Goal: Task Accomplishment & Management: Complete application form

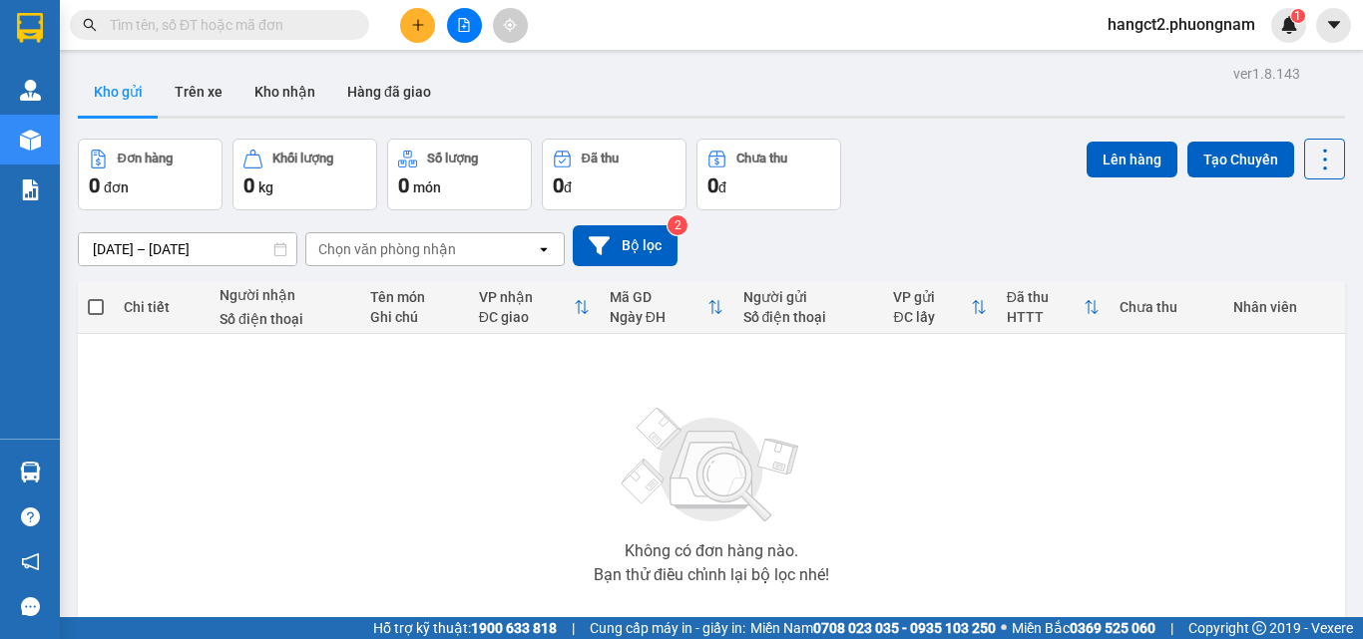
click at [212, 26] on input "text" at bounding box center [227, 25] width 235 height 22
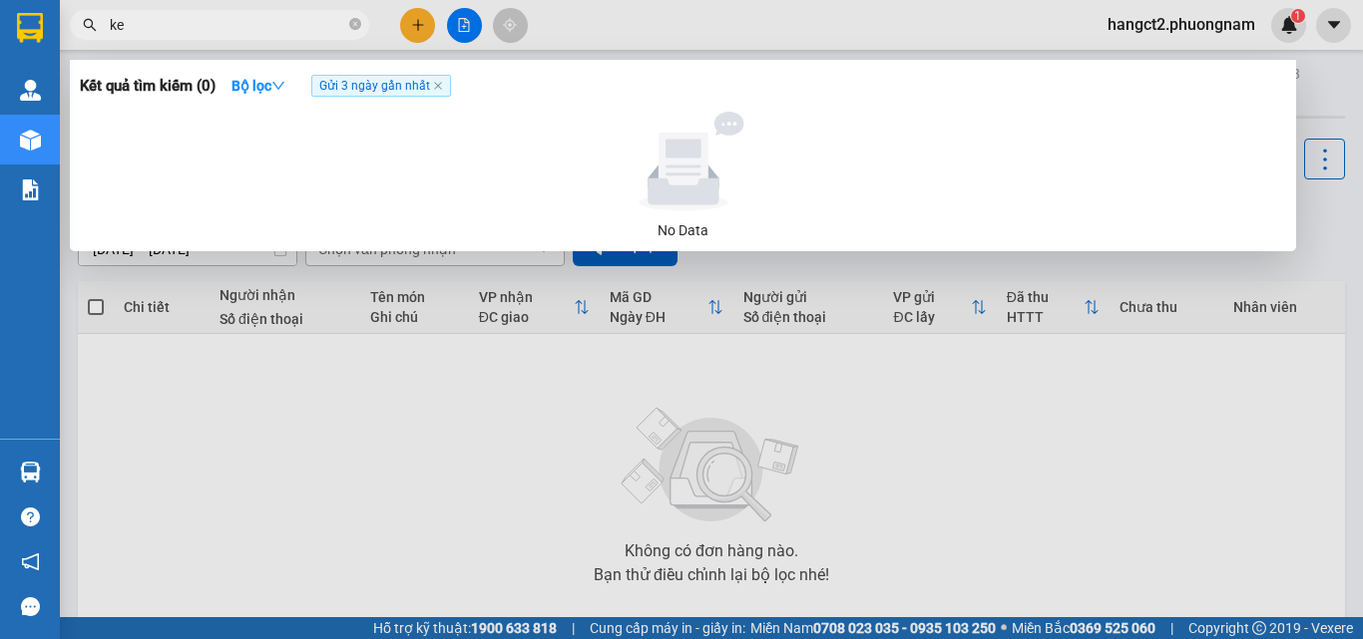
type input "ken"
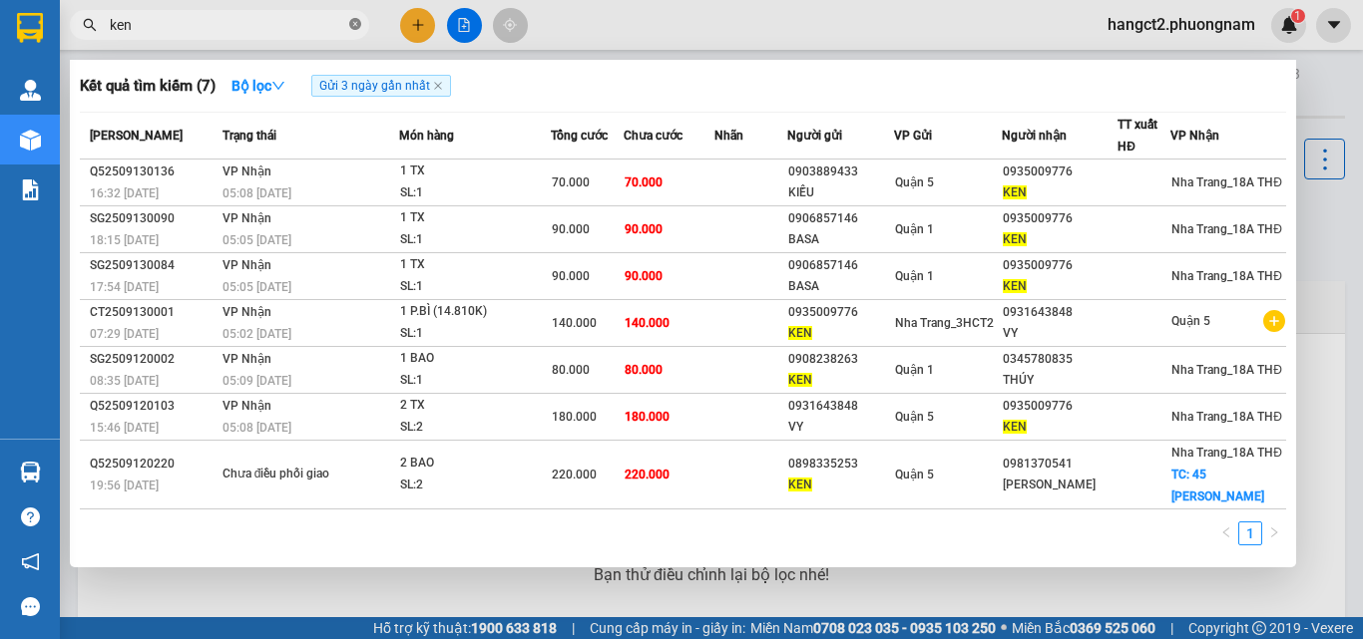
click at [357, 28] on icon "close-circle" at bounding box center [355, 24] width 12 height 12
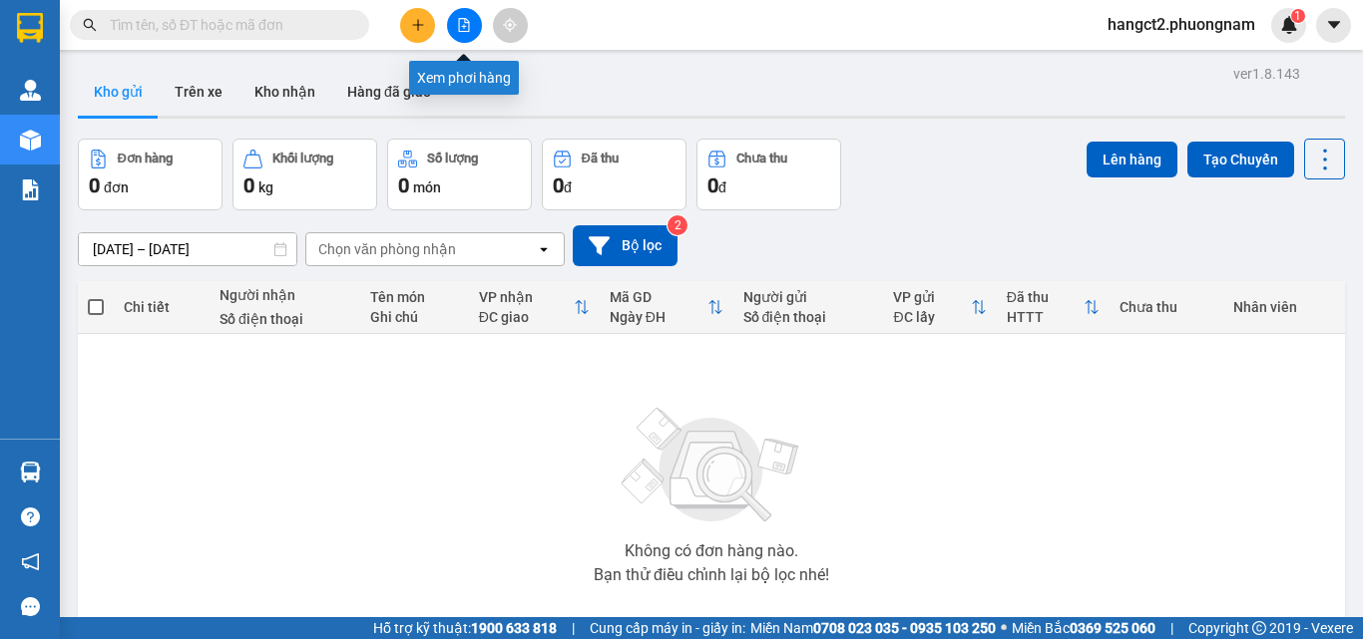
click at [460, 26] on icon "file-add" at bounding box center [464, 25] width 14 height 14
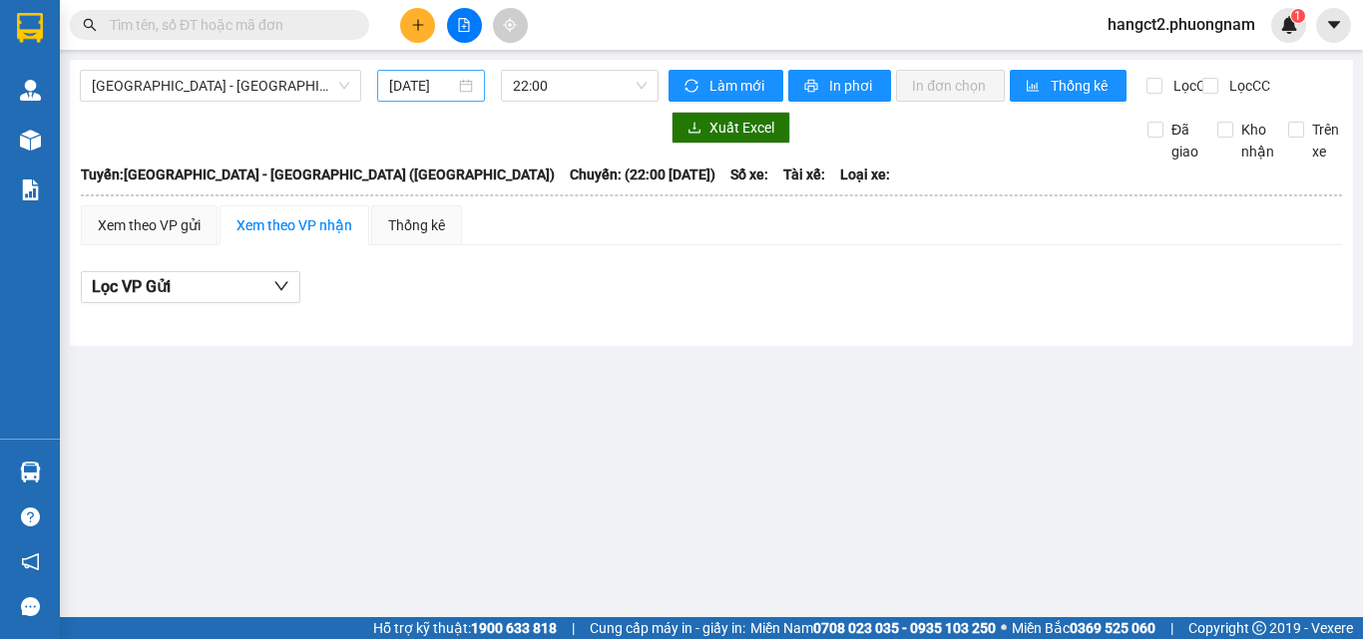
click at [402, 100] on div "[DATE]" at bounding box center [431, 86] width 108 height 32
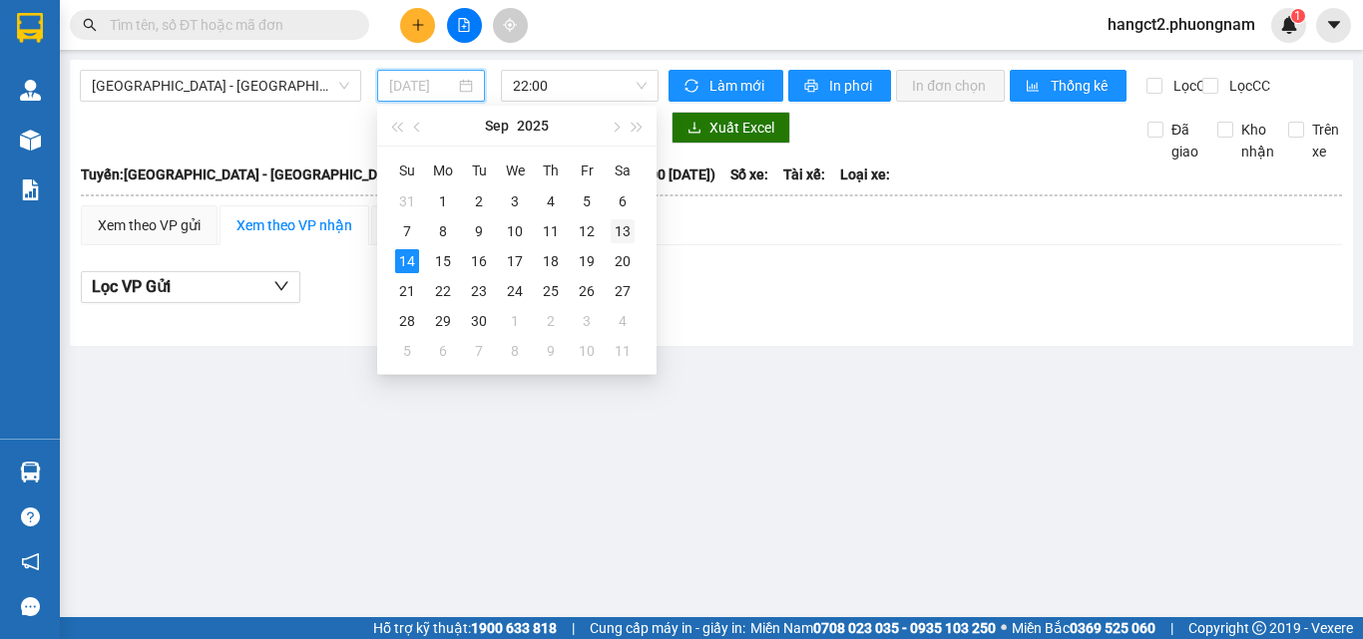
click at [625, 232] on div "13" at bounding box center [623, 231] width 24 height 24
type input "[DATE]"
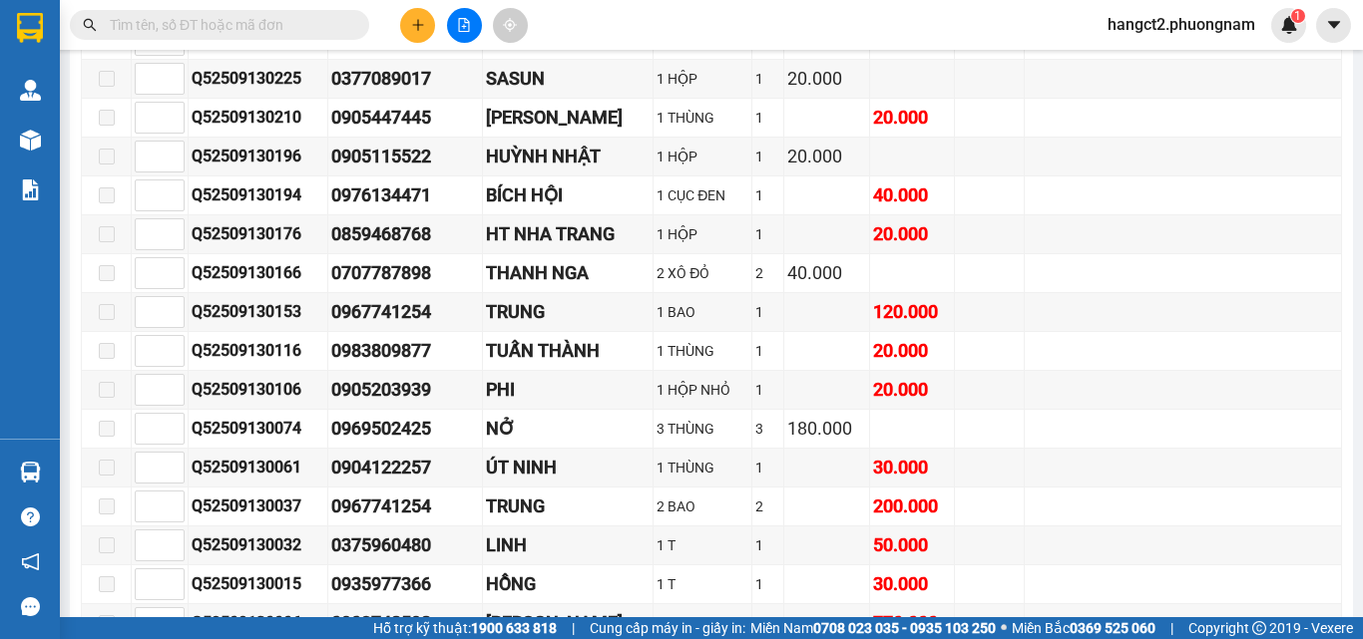
scroll to position [12470, 0]
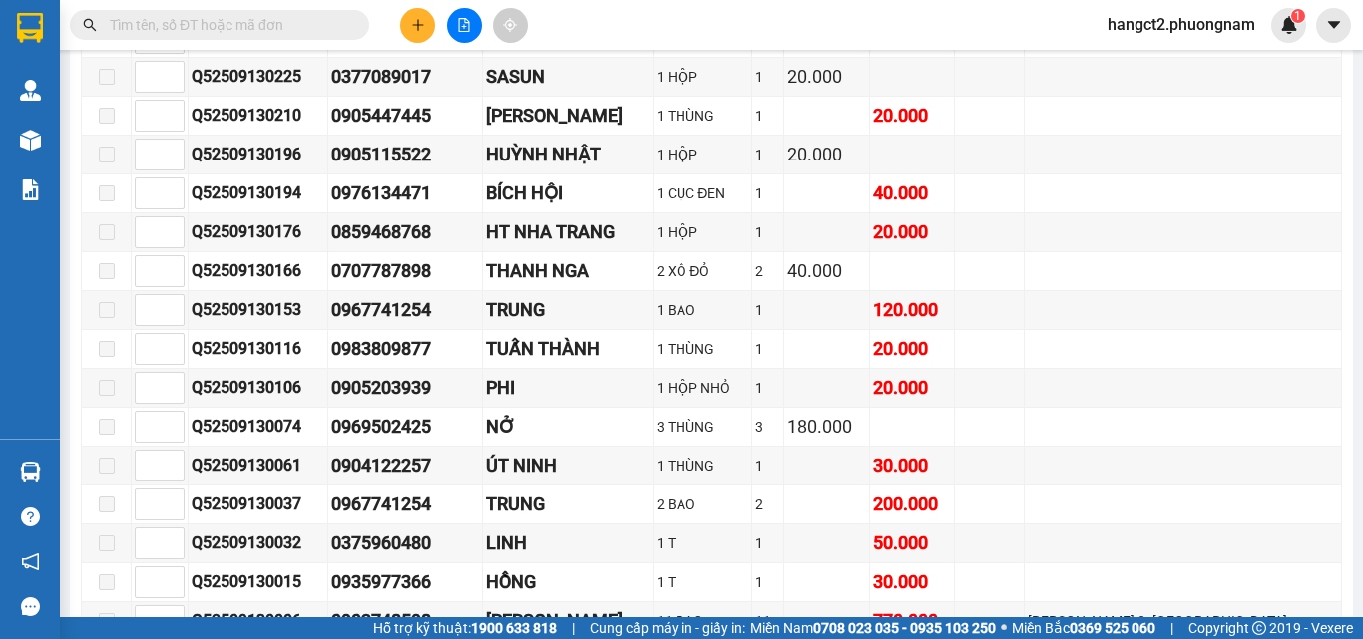
click at [275, 28] on input "text" at bounding box center [227, 25] width 235 height 22
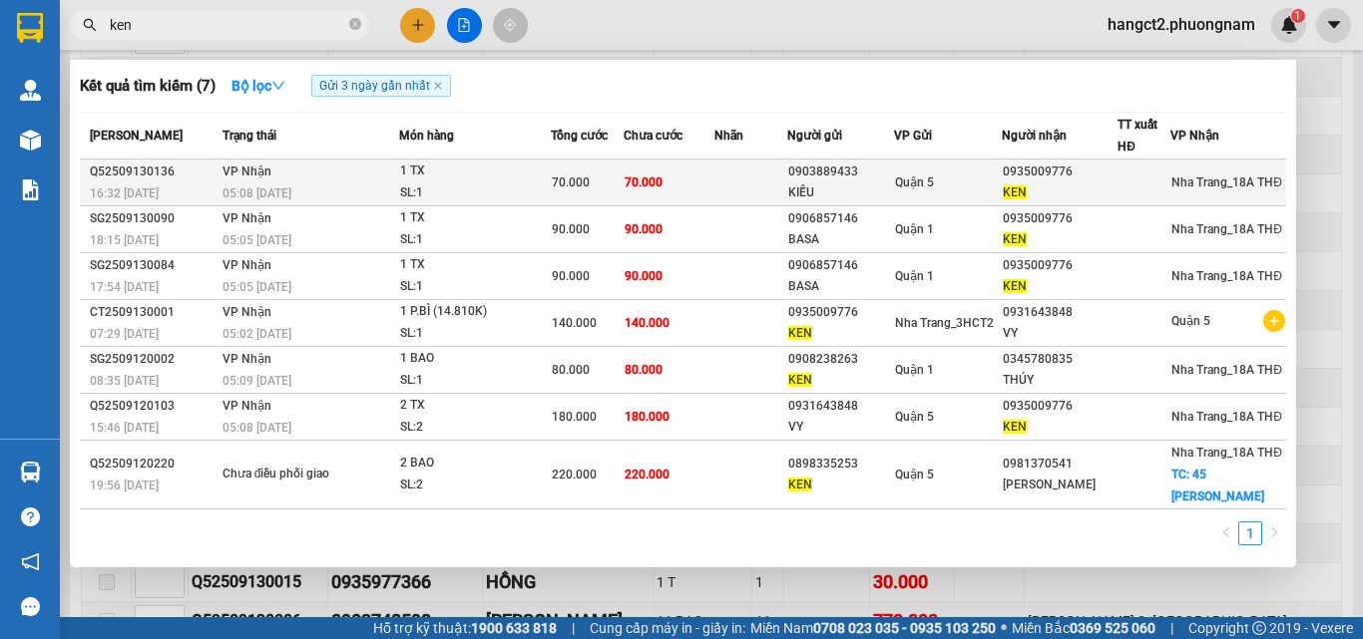
type input "ken"
click at [732, 167] on td at bounding box center [750, 183] width 72 height 47
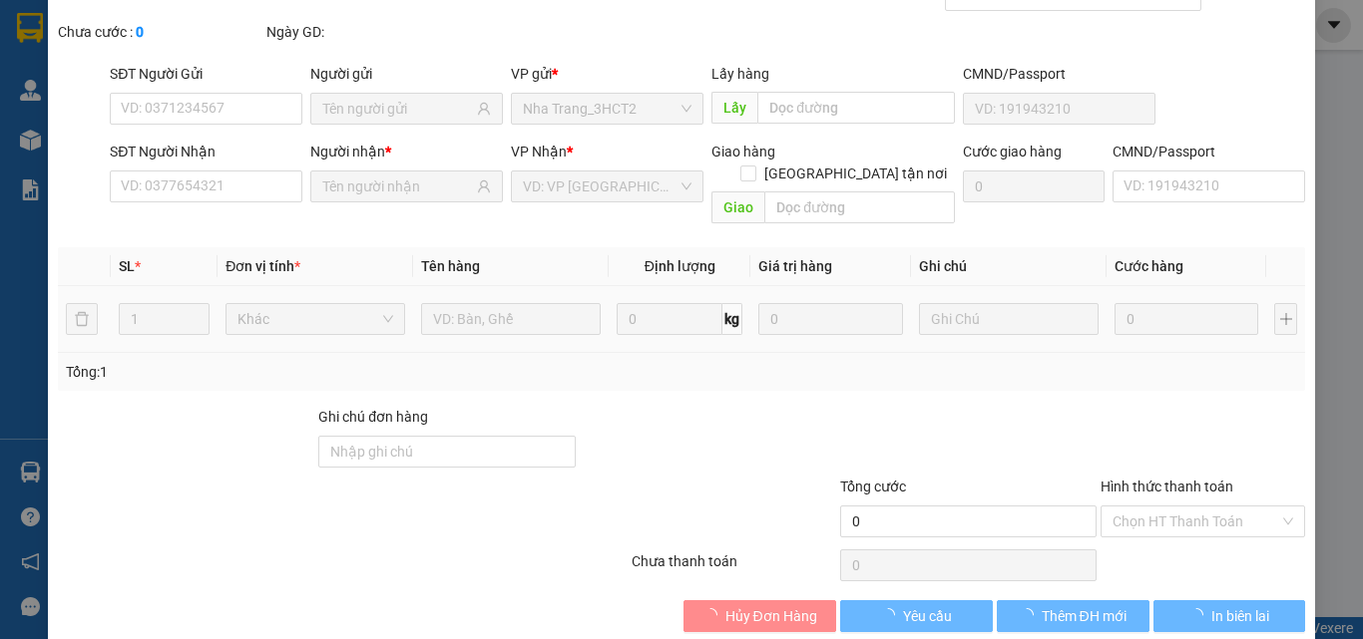
type input "0903889433"
type input "KIỀU"
type input "0935009776"
type input "KEN"
type input "70.000"
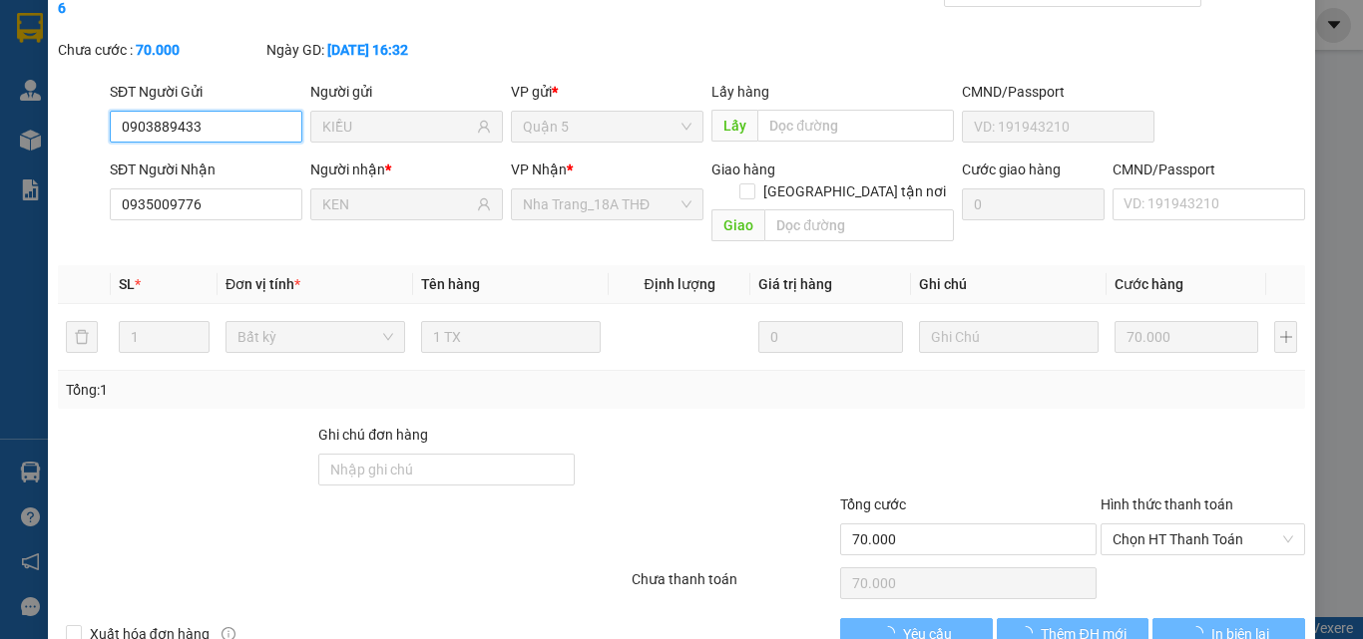
scroll to position [100, 0]
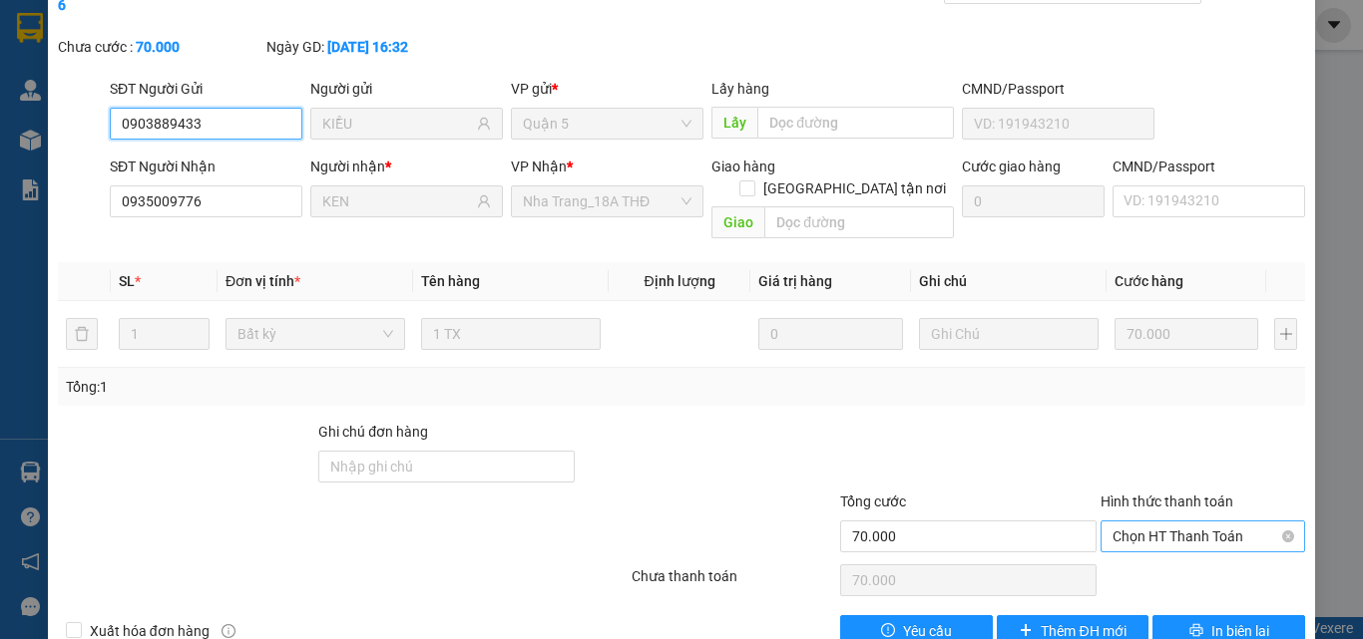
click at [1169, 522] on span "Chọn HT Thanh Toán" at bounding box center [1202, 537] width 181 height 30
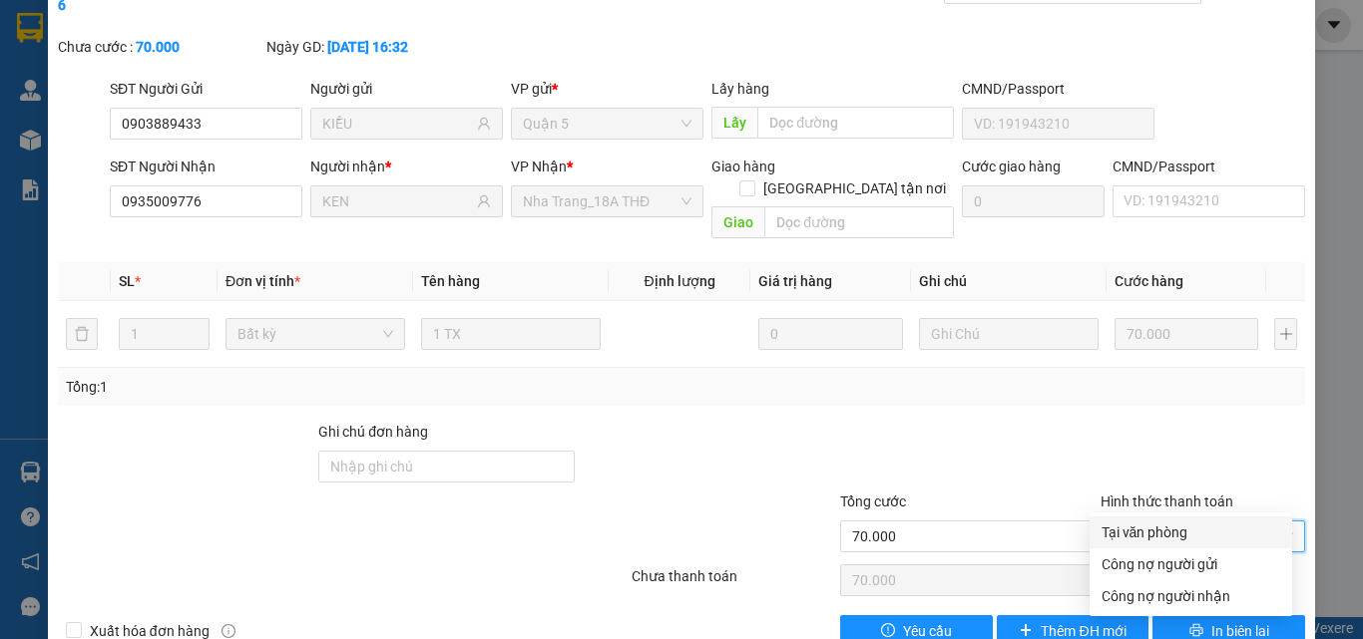
click at [1163, 531] on div "Tại văn phòng" at bounding box center [1190, 533] width 179 height 22
type input "0"
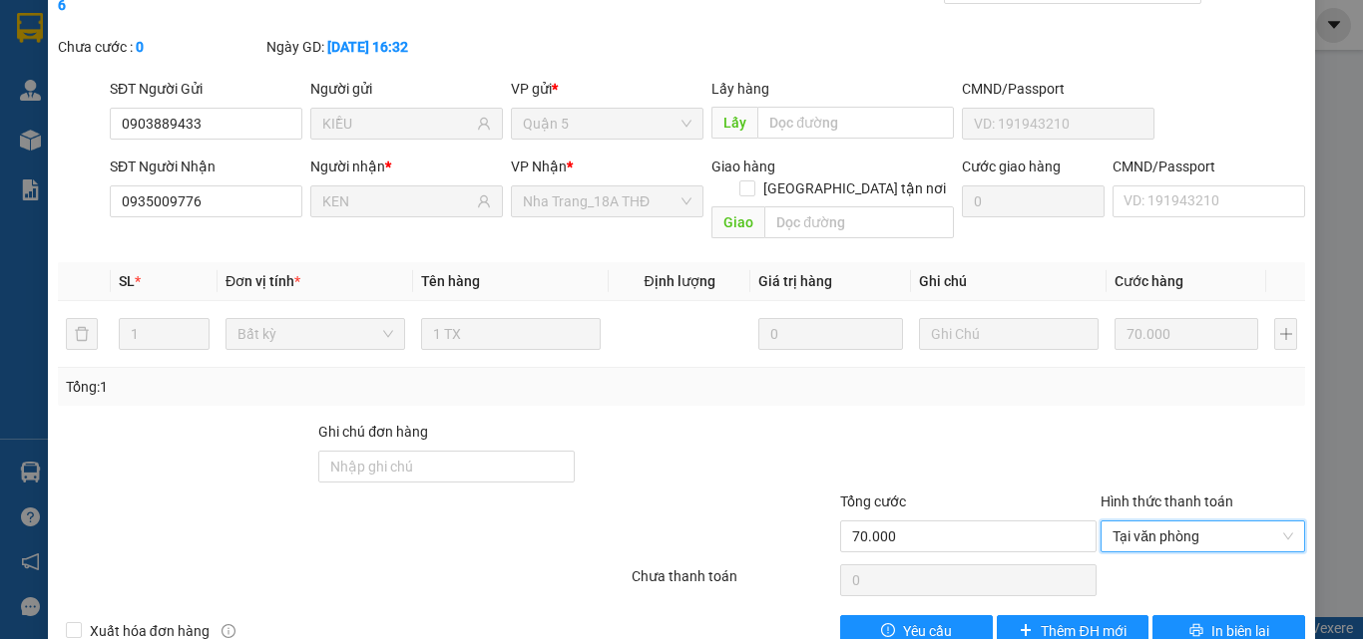
scroll to position [0, 0]
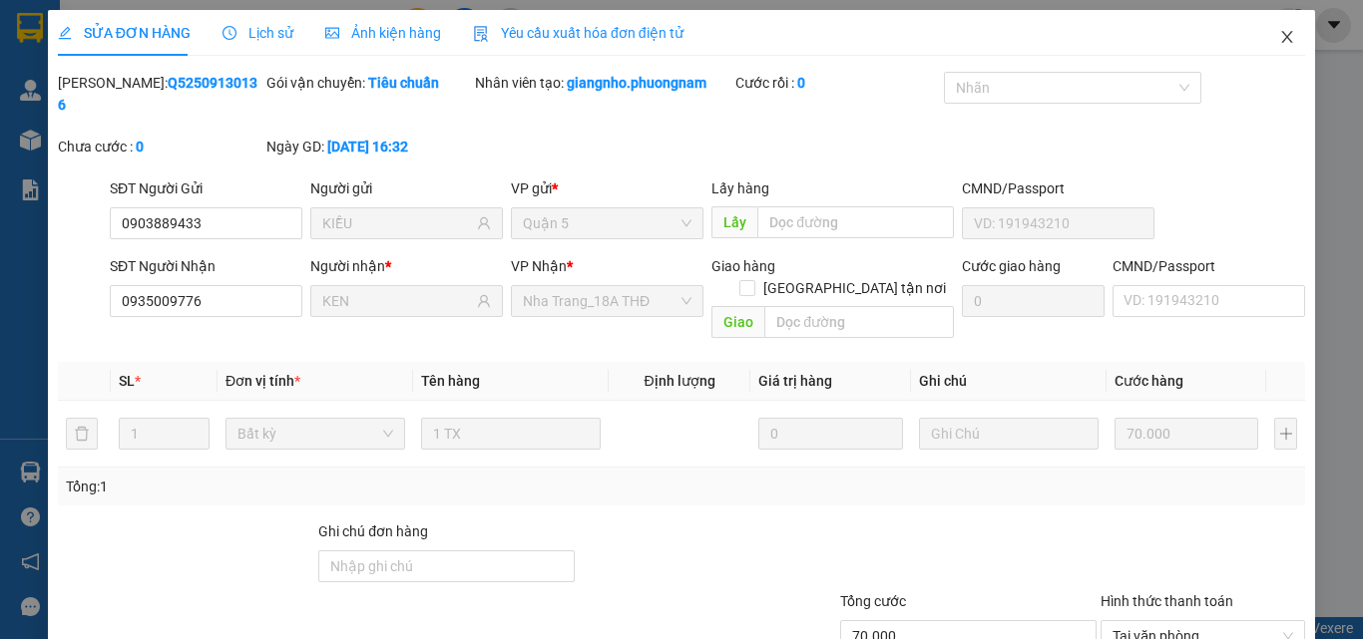
click at [1282, 33] on icon "close" at bounding box center [1287, 37] width 11 height 12
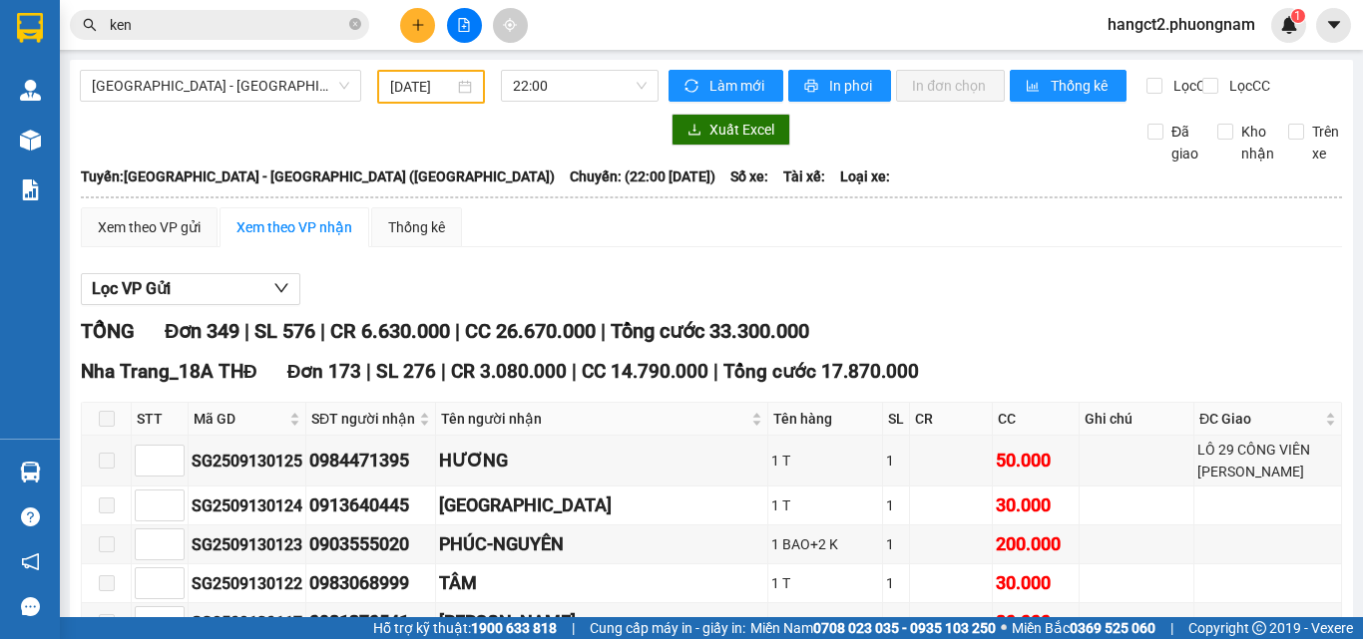
click at [1270, 31] on span "hangct2.phuongnam" at bounding box center [1181, 24] width 180 height 25
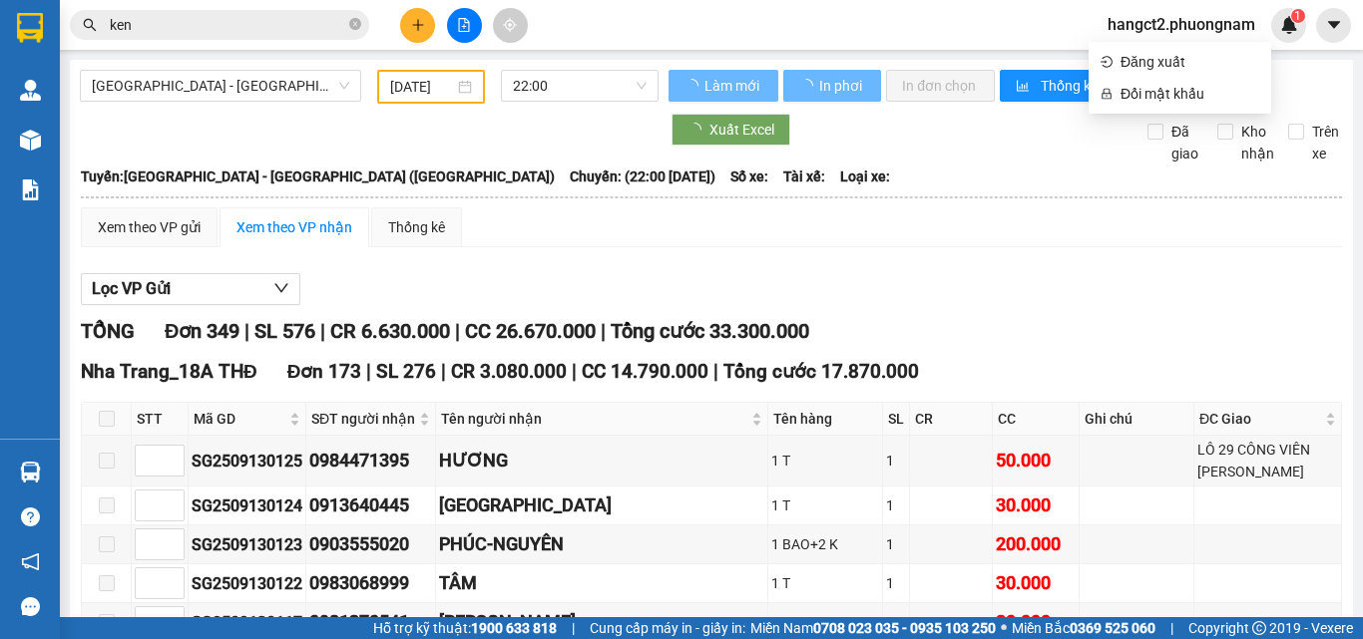
click at [231, 21] on input "ken" at bounding box center [227, 25] width 235 height 22
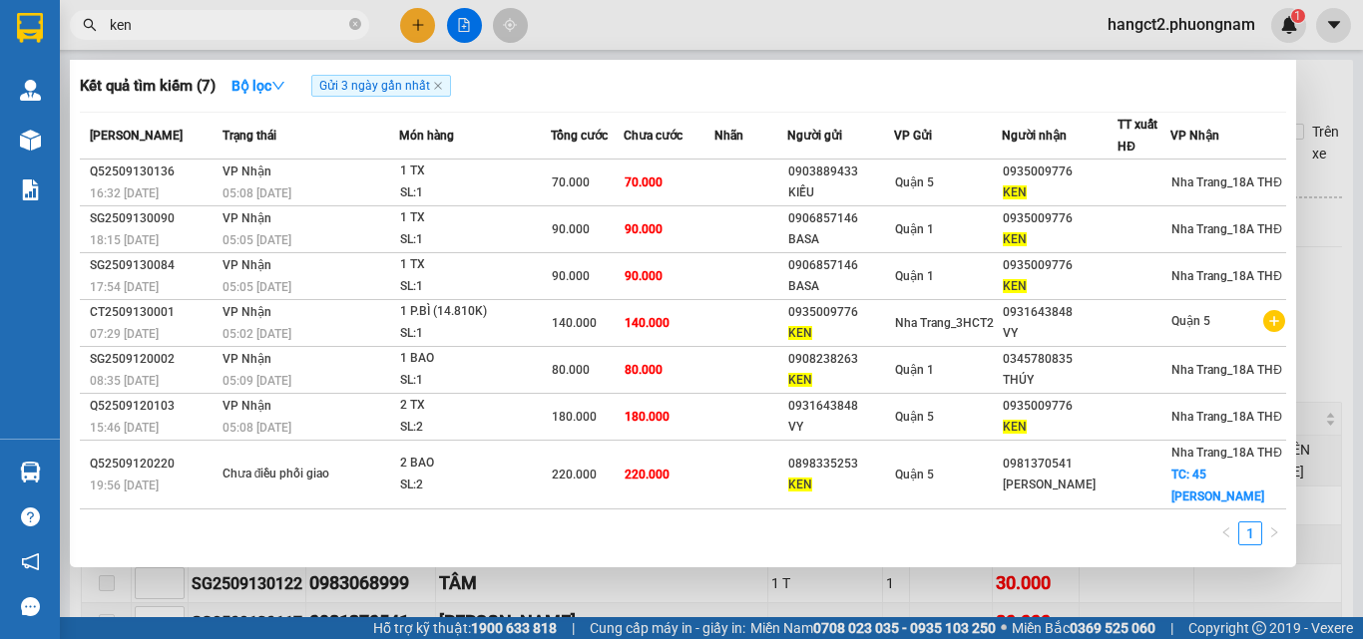
type input "ken+"
